Goal: Obtain resource: Download file/media

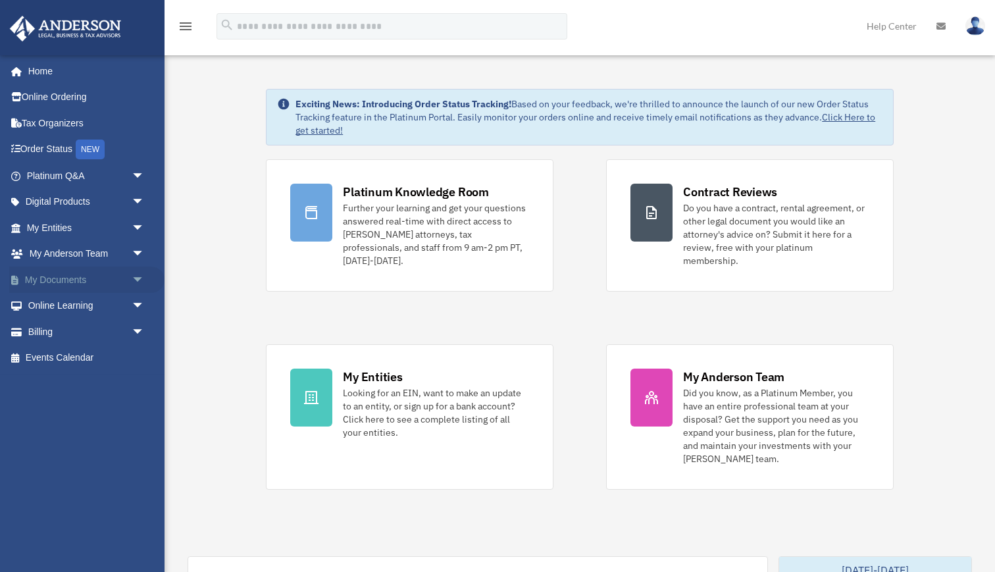
click at [55, 288] on link "My Documents arrow_drop_down" at bounding box center [86, 280] width 155 height 26
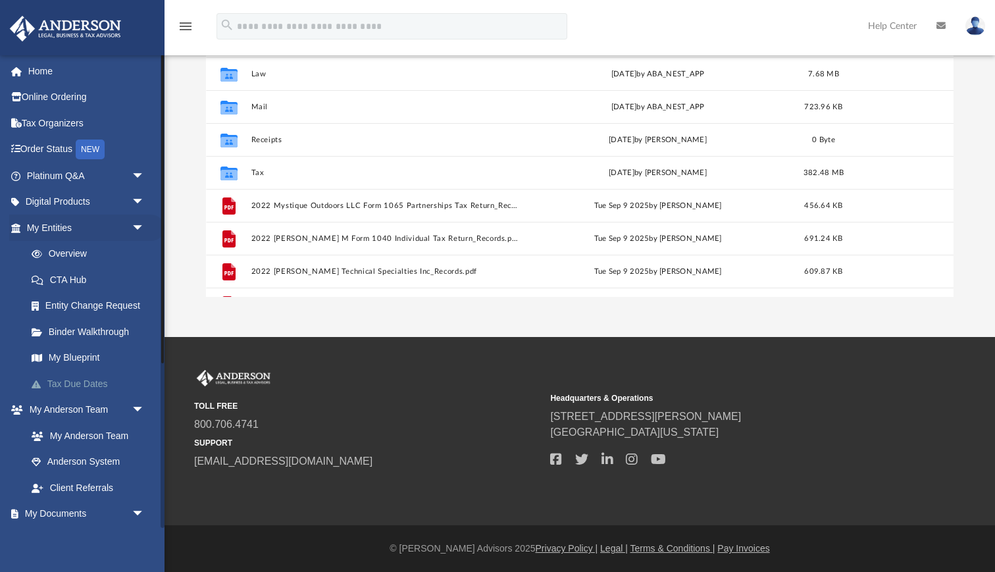
scroll to position [205, 0]
click at [140, 512] on span "arrow_drop_down" at bounding box center [145, 514] width 26 height 27
click at [94, 508] on link "My Documents arrow_drop_up" at bounding box center [86, 514] width 155 height 26
click at [138, 505] on span "arrow_drop_up" at bounding box center [145, 514] width 26 height 27
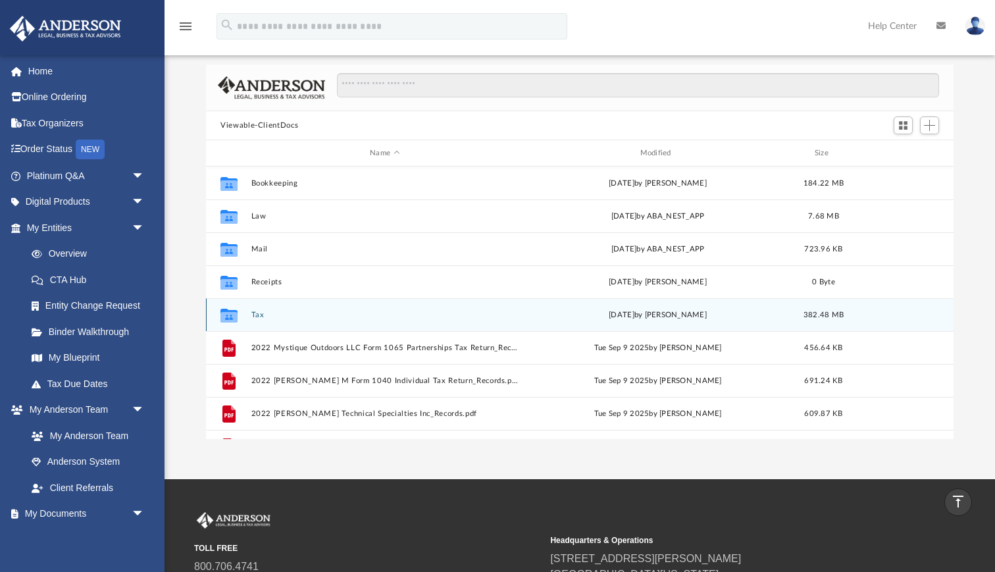
scroll to position [61, 0]
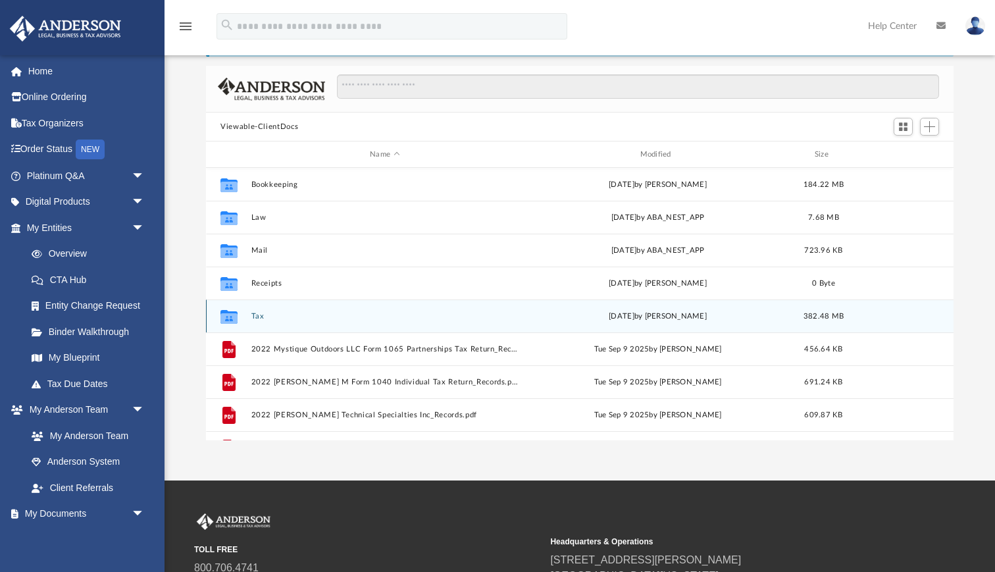
click at [254, 313] on button "Tax" at bounding box center [384, 316] width 267 height 9
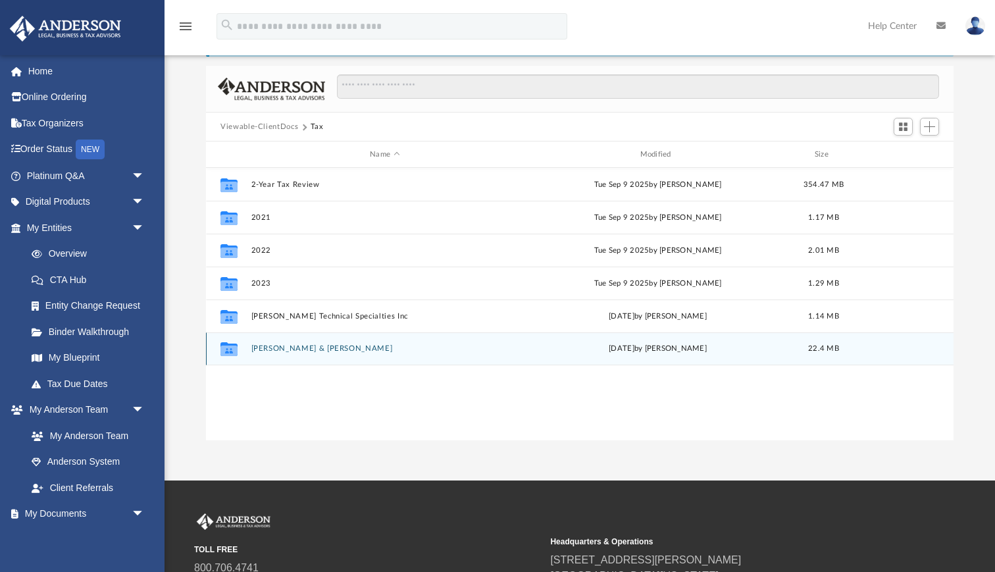
click at [265, 347] on button "[PERSON_NAME] & [PERSON_NAME]" at bounding box center [384, 348] width 267 height 9
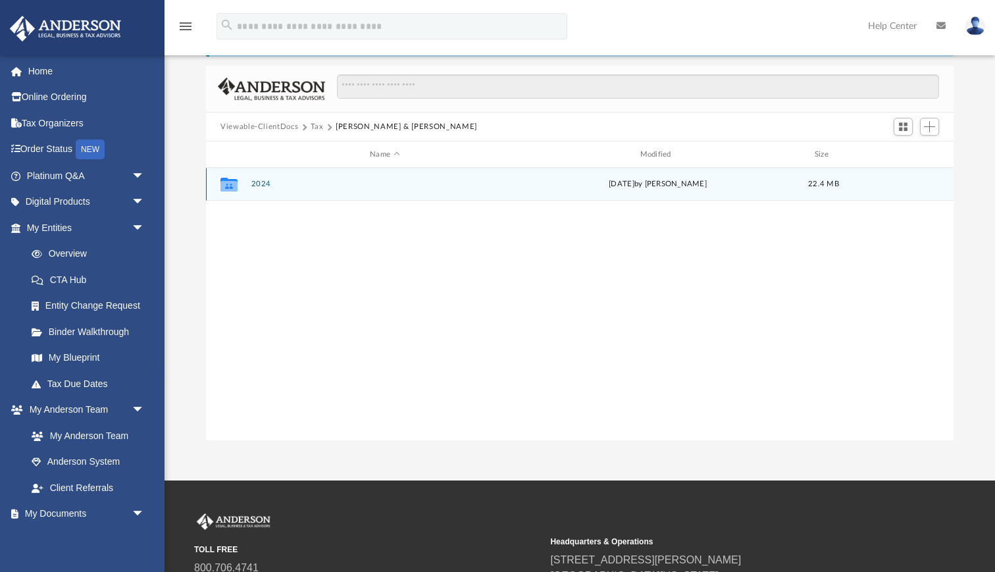
click at [258, 187] on button "2024" at bounding box center [384, 184] width 267 height 9
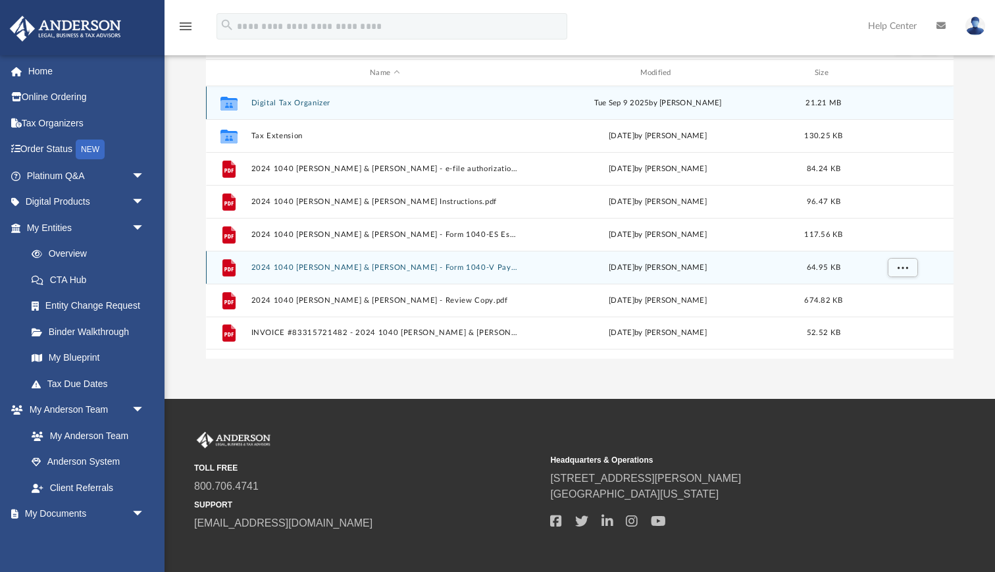
scroll to position [143, 0]
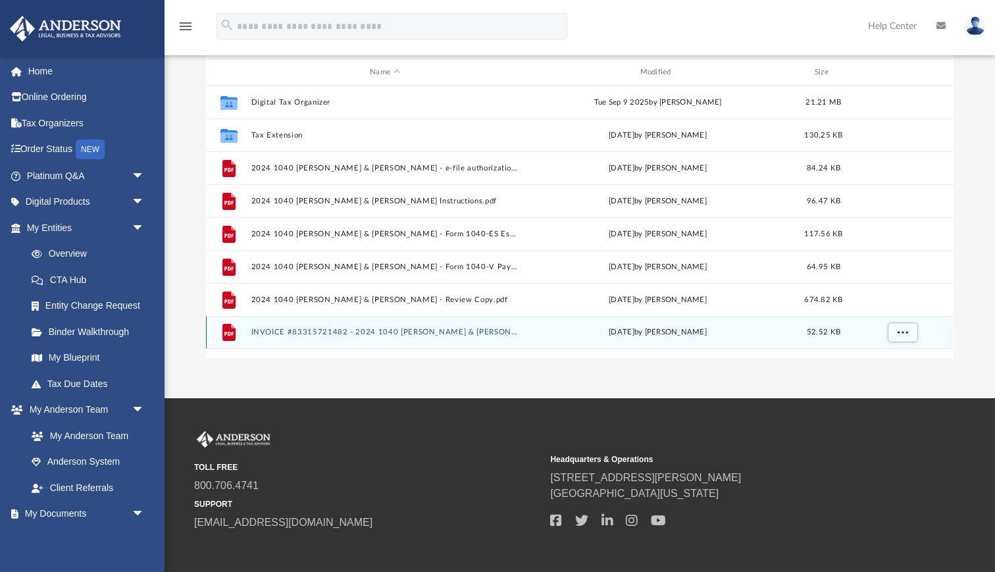
click at [414, 336] on button "INVOICE #83315721482 - 2024 1040 [PERSON_NAME] & [PERSON_NAME].pdf" at bounding box center [384, 332] width 267 height 9
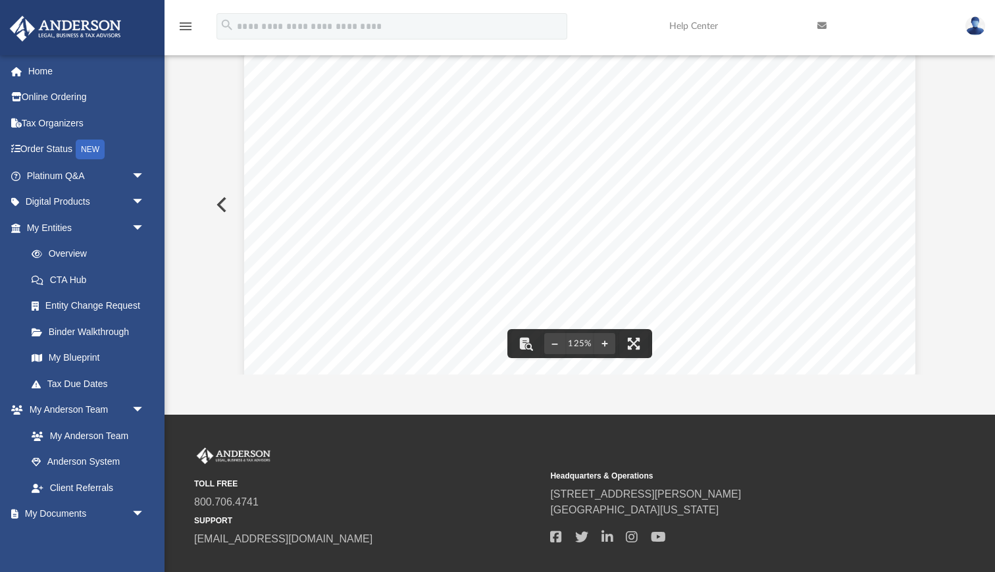
scroll to position [0, 0]
click at [220, 214] on button "Preview" at bounding box center [220, 204] width 29 height 37
